Goal: Navigation & Orientation: Find specific page/section

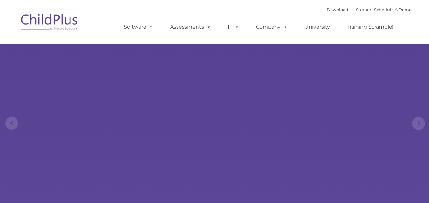
select select "MEDIUM"
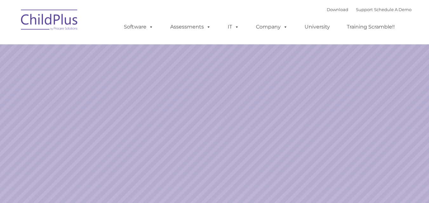
select select "MEDIUM"
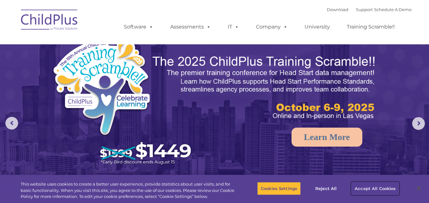
click at [389, 188] on button "Accept All Cookies" at bounding box center [375, 188] width 48 height 13
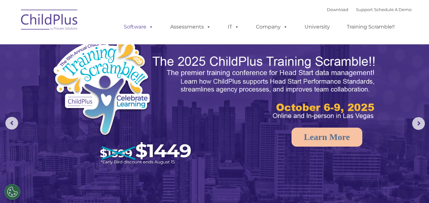
click at [150, 26] on span at bounding box center [149, 27] width 7 height 6
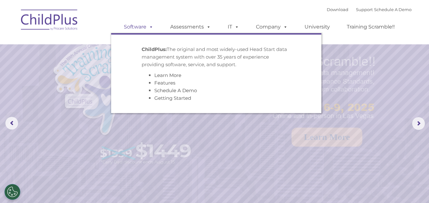
click at [148, 25] on span at bounding box center [149, 27] width 7 height 6
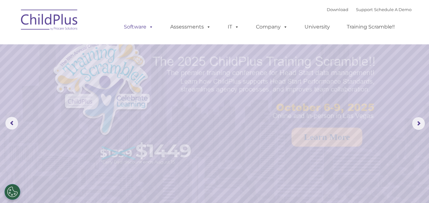
click at [150, 27] on span at bounding box center [149, 27] width 7 height 6
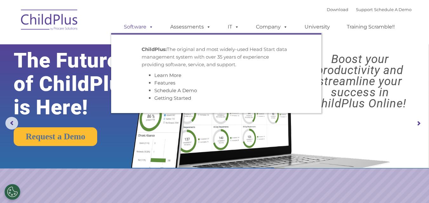
click at [150, 28] on span at bounding box center [149, 27] width 7 height 6
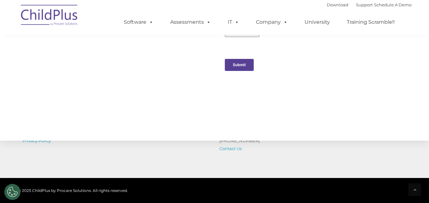
scroll to position [739, 0]
